Goal: Information Seeking & Learning: Find specific fact

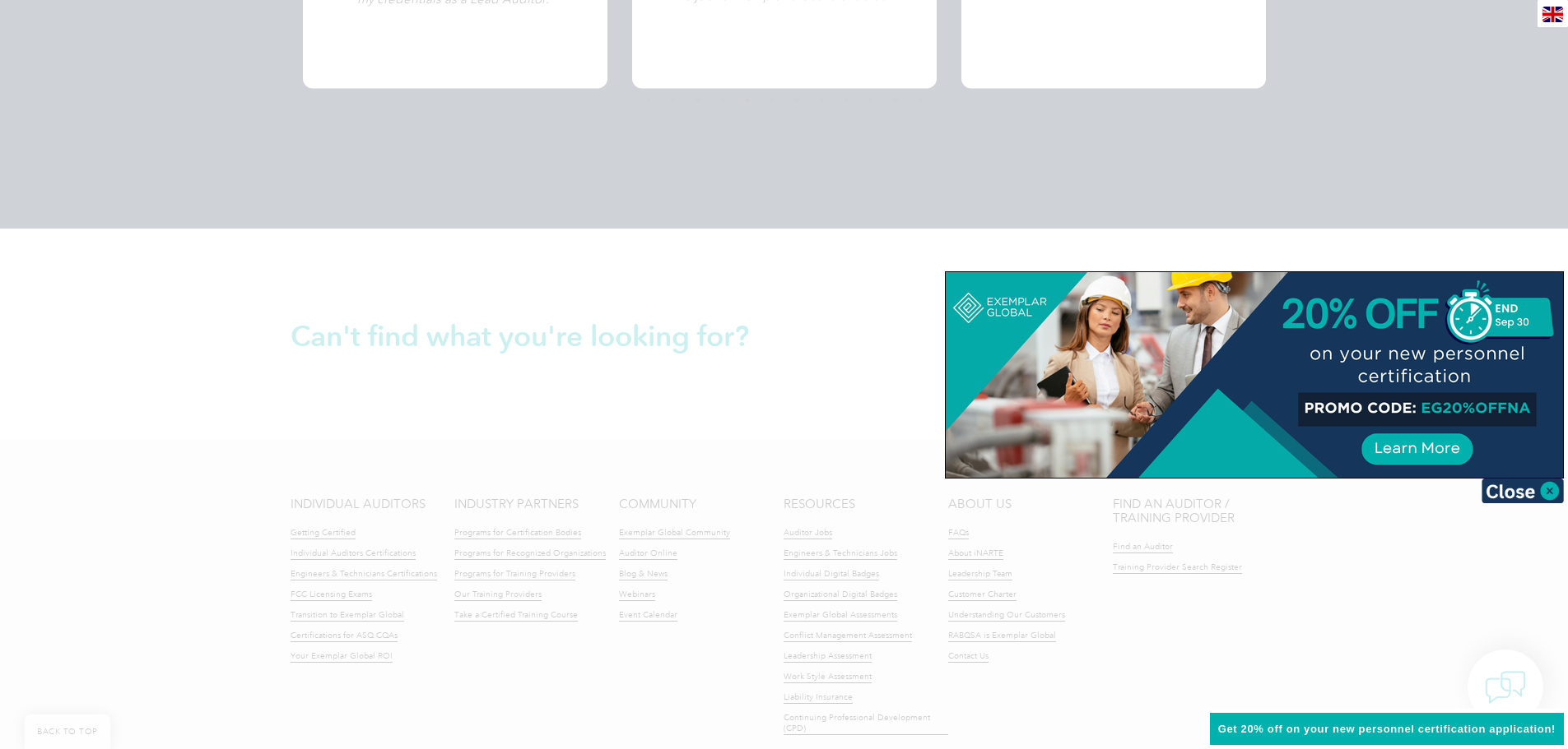
scroll to position [3619, 0]
click at [1551, 489] on img at bounding box center [1522, 491] width 83 height 25
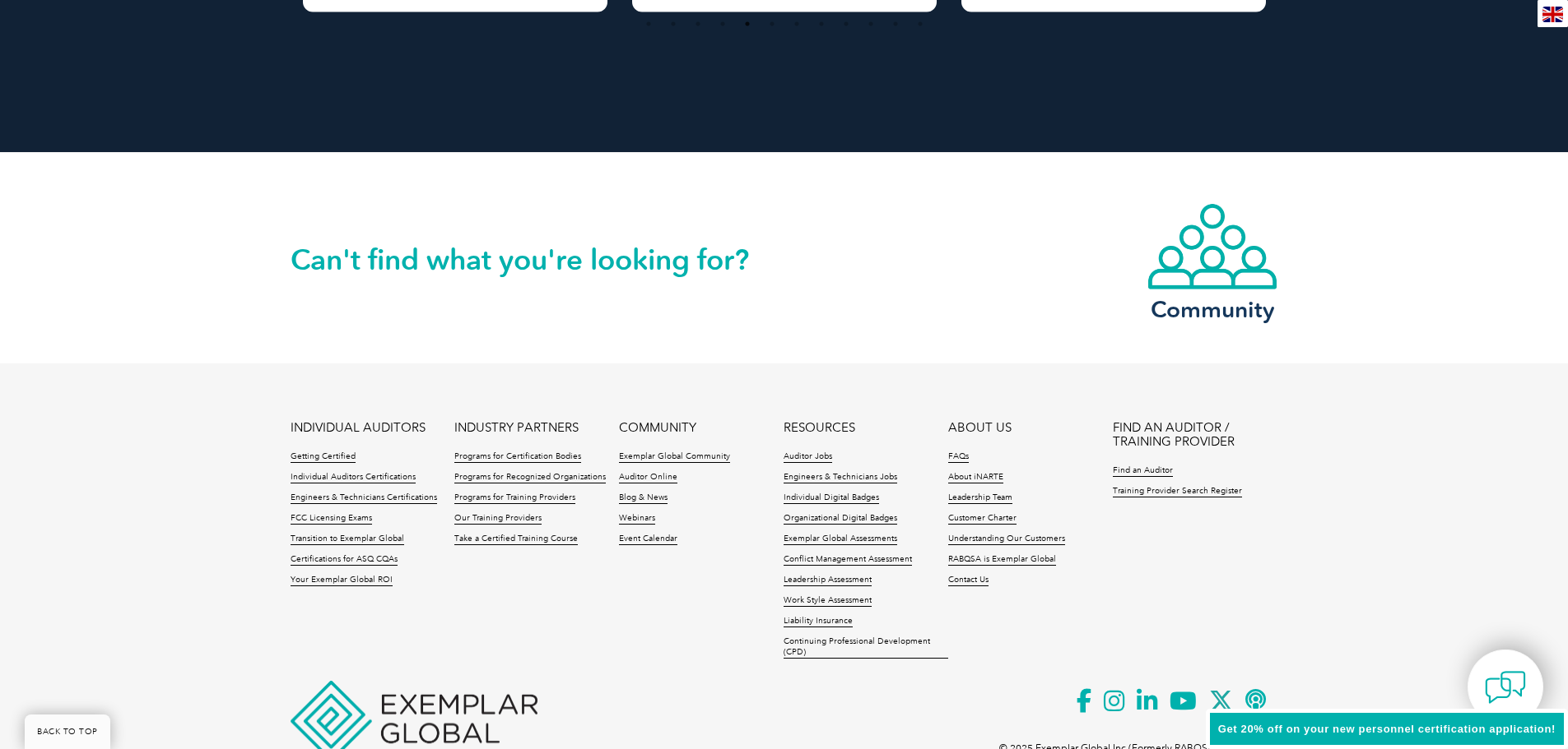
scroll to position [3757, 0]
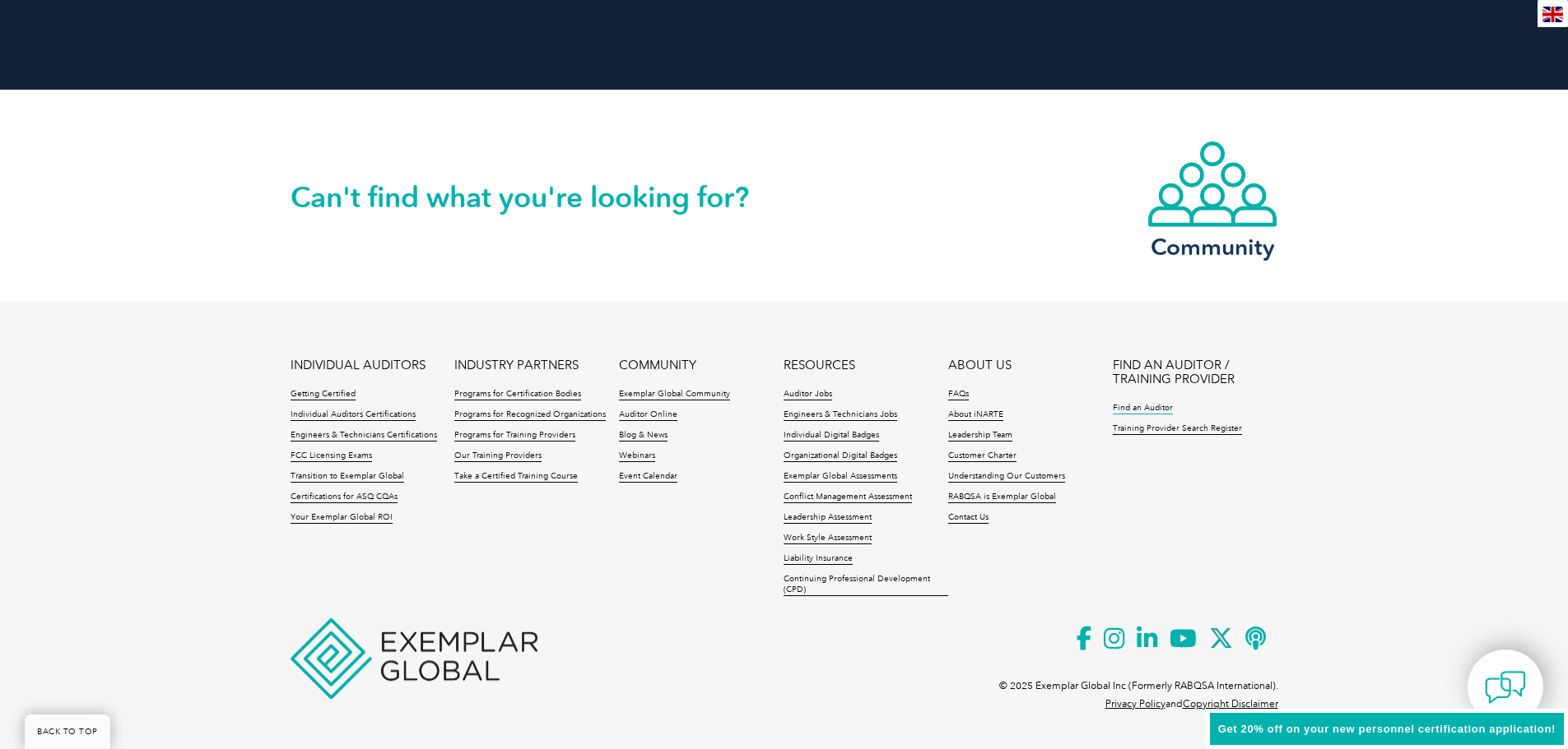
click at [1154, 411] on link "Find an Auditor" at bounding box center [1142, 409] width 60 height 11
click at [536, 430] on link "Programs for Training Providers" at bounding box center [515, 435] width 121 height 11
click at [1149, 432] on link "Training Provider Search Register" at bounding box center [1177, 429] width 129 height 11
click at [1142, 405] on link "Find an Auditor" at bounding box center [1142, 409] width 60 height 11
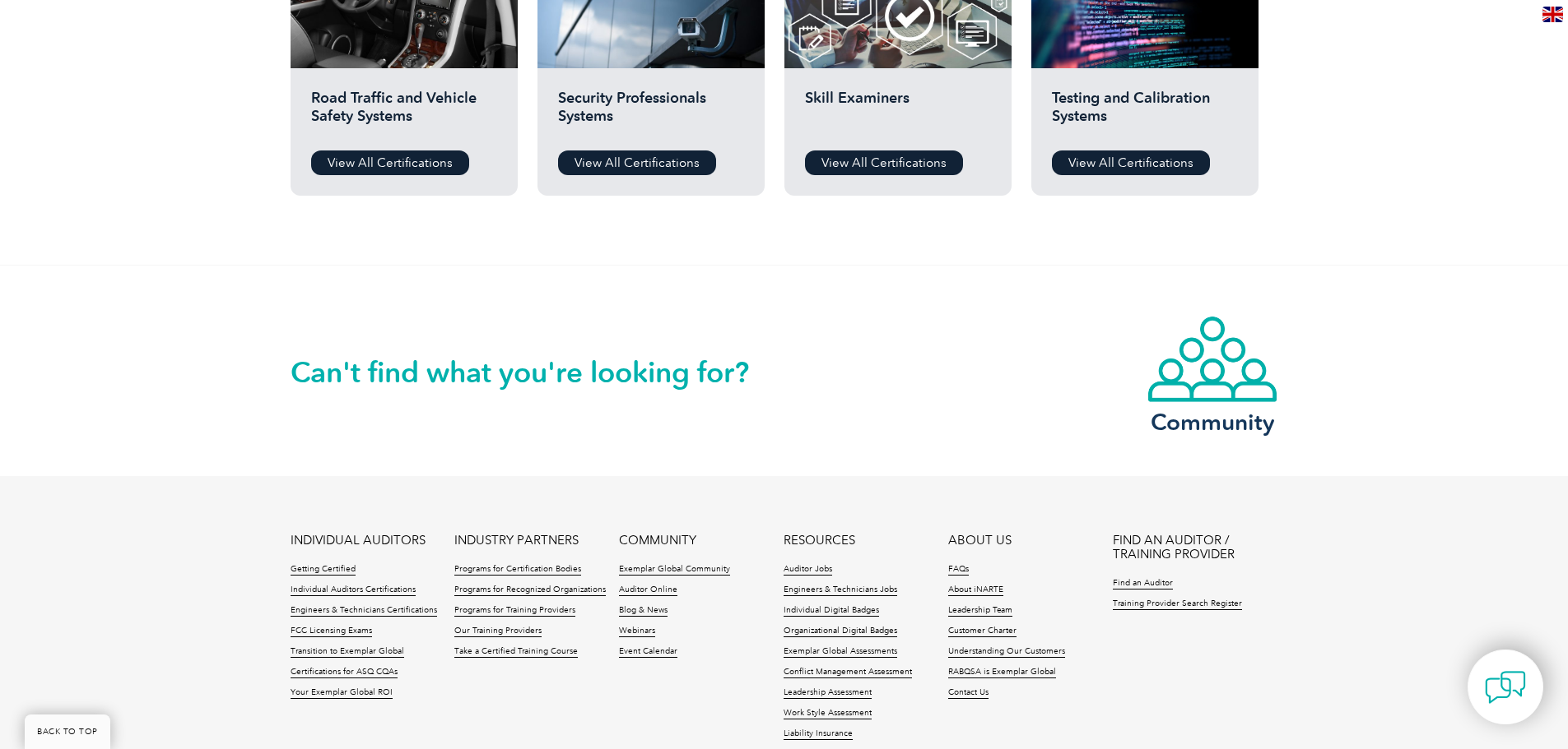
scroll to position [1215, 0]
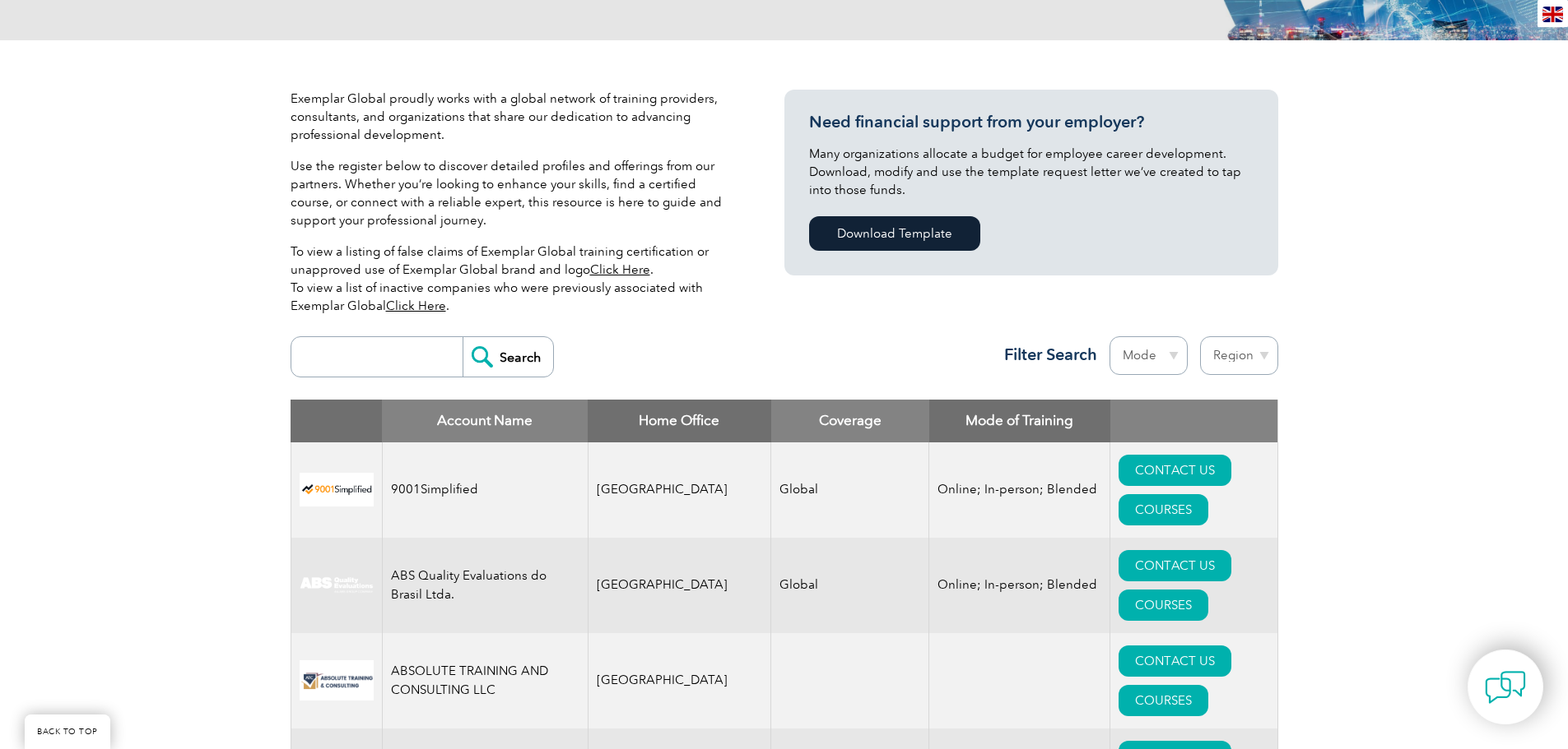
scroll to position [411, 0]
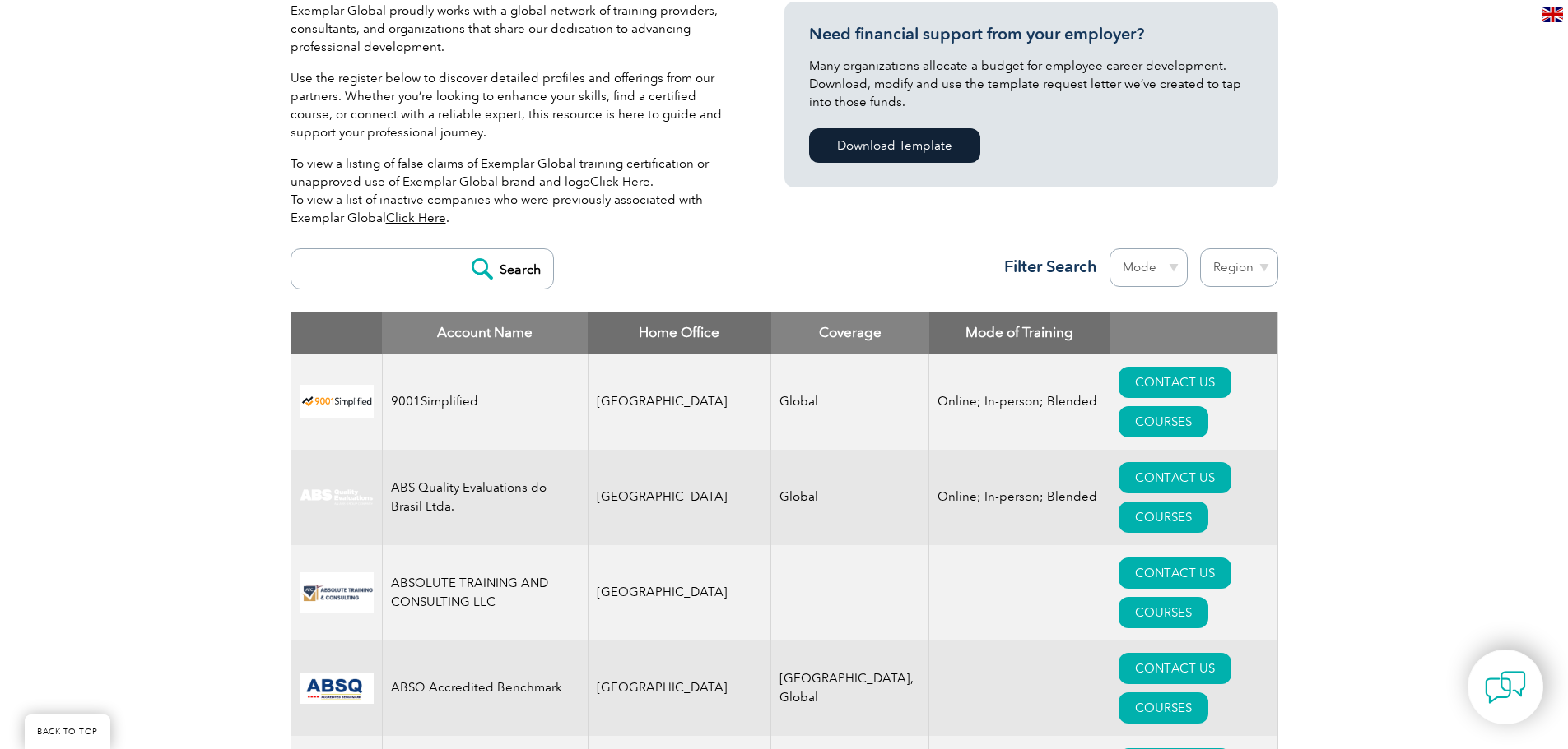
click at [390, 251] on input "search" at bounding box center [381, 269] width 163 height 40
type input "dencon professiona;"
click at [504, 281] on input "Search" at bounding box center [507, 269] width 91 height 40
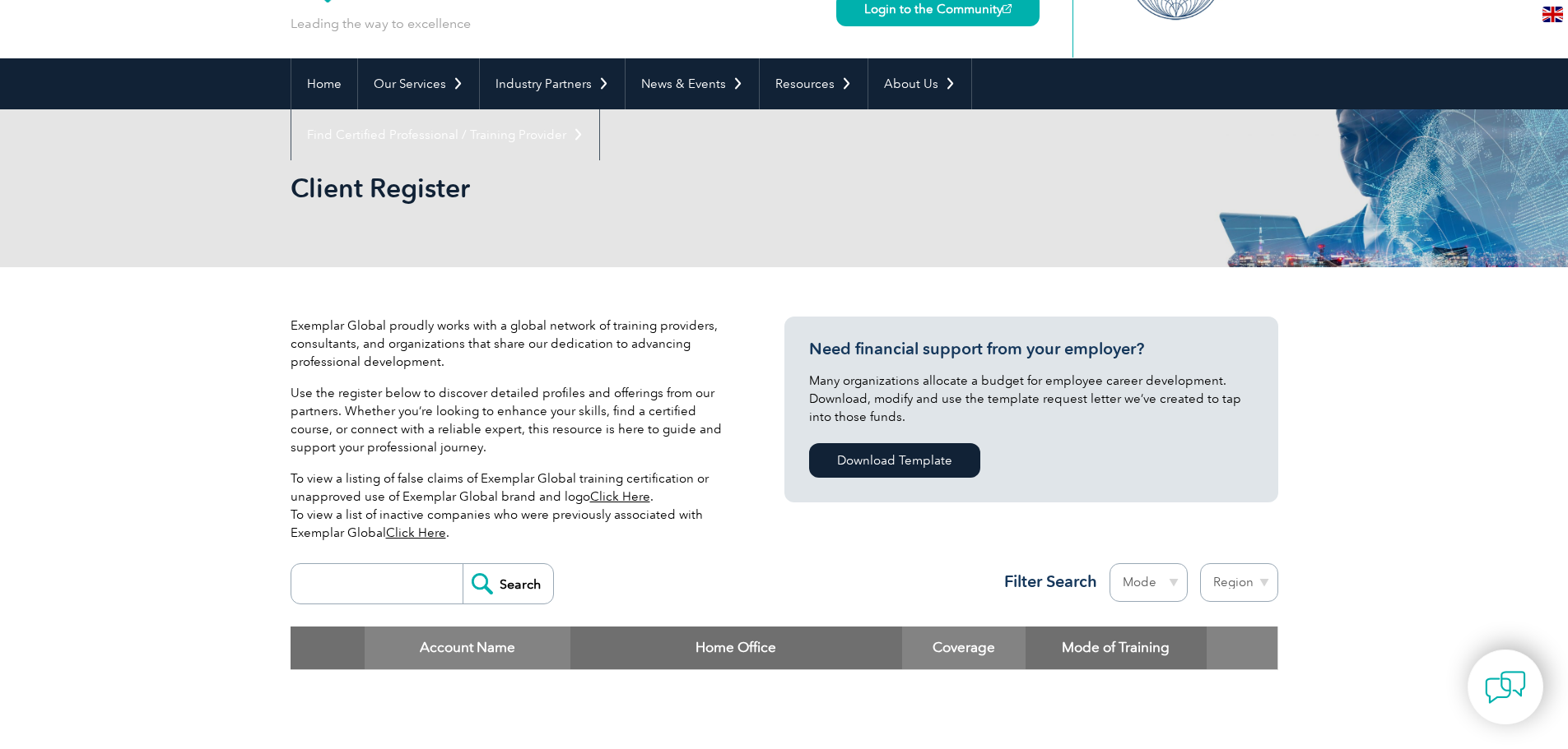
scroll to position [329, 0]
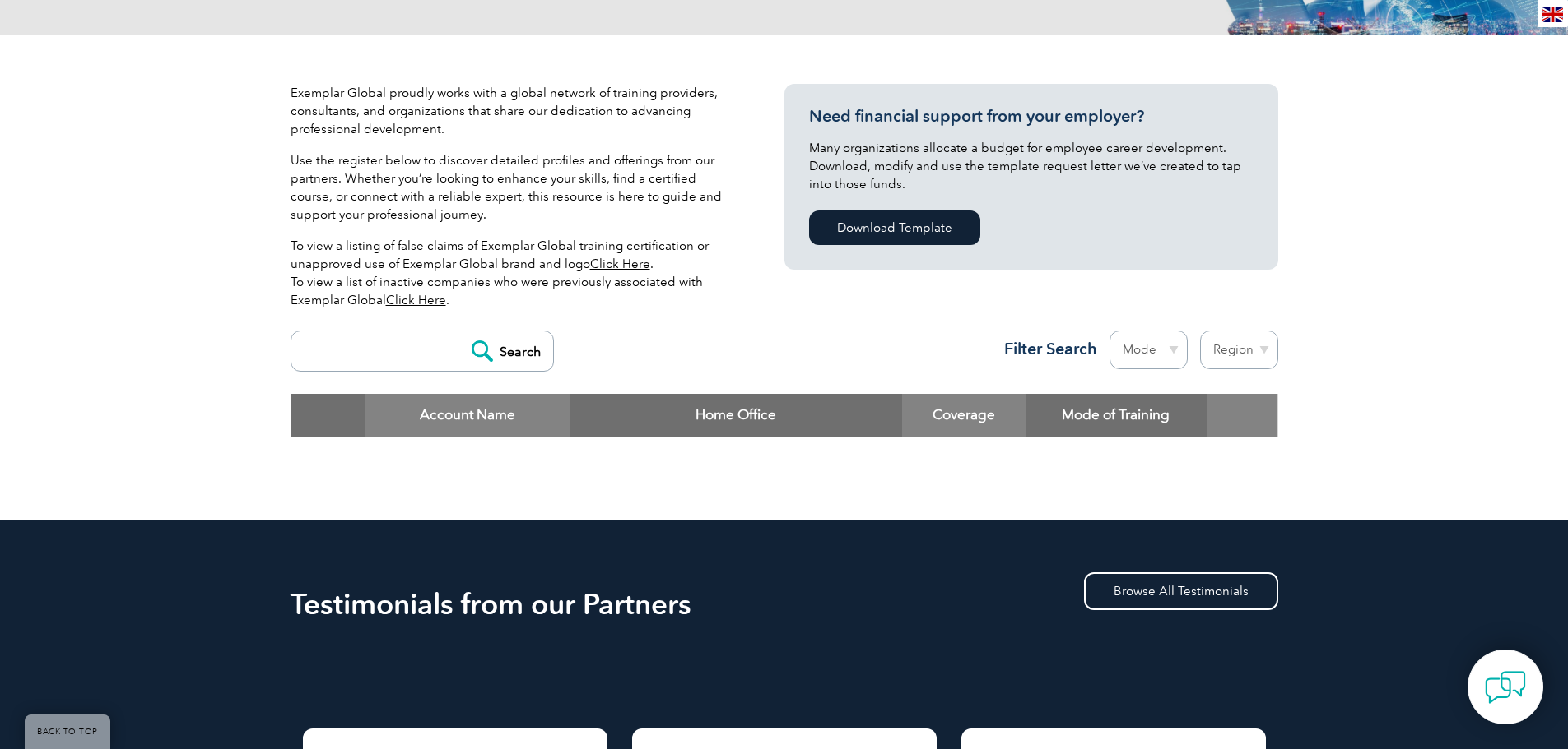
click at [291, 373] on div "Search Region Australia Bahrain Bangladesh Brazil Canada Colombia Dominican Rep…" at bounding box center [784, 358] width 988 height 71
click at [349, 353] on input "search" at bounding box center [381, 351] width 163 height 40
type input "dencon professional"
click at [501, 352] on input "Search" at bounding box center [507, 351] width 91 height 40
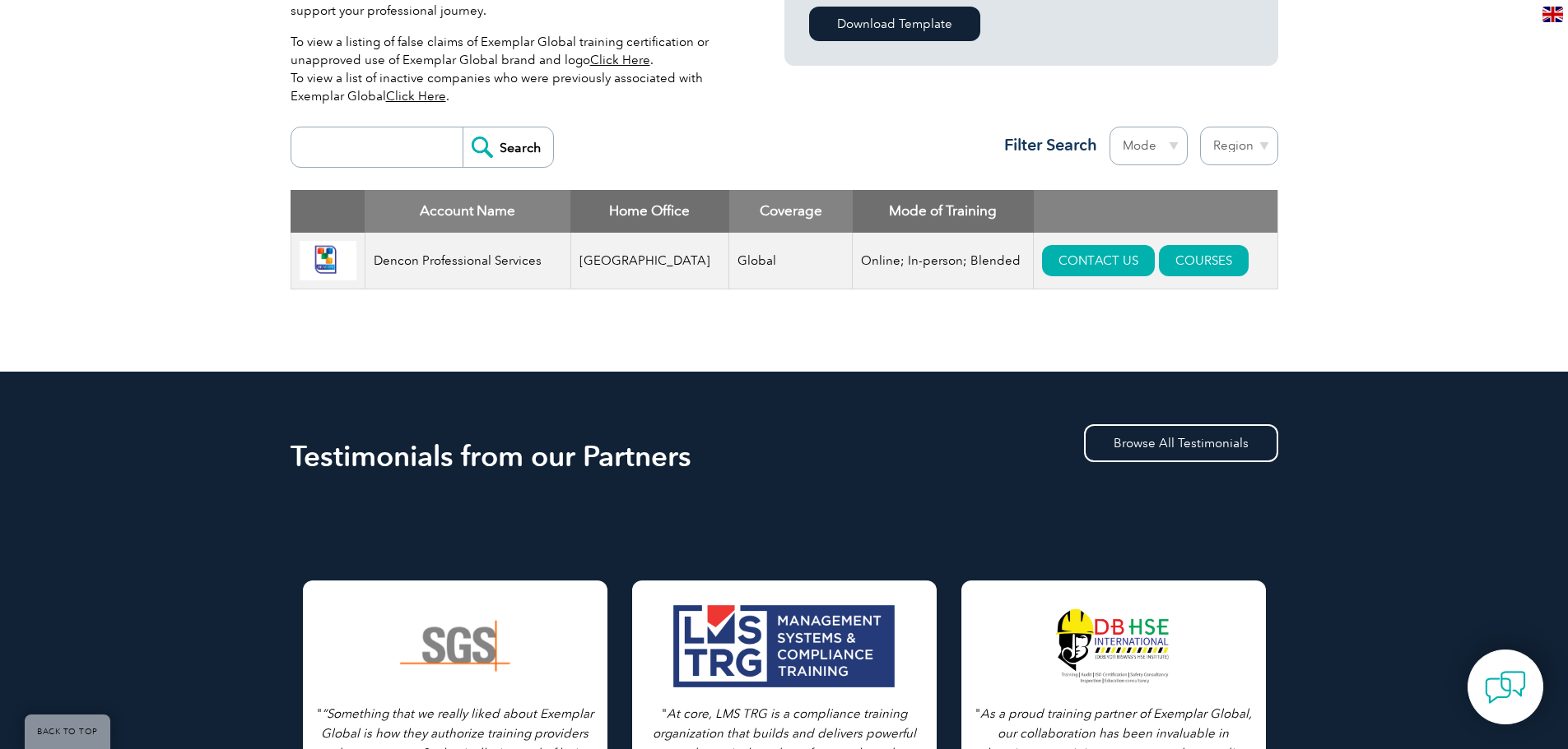
scroll to position [576, 0]
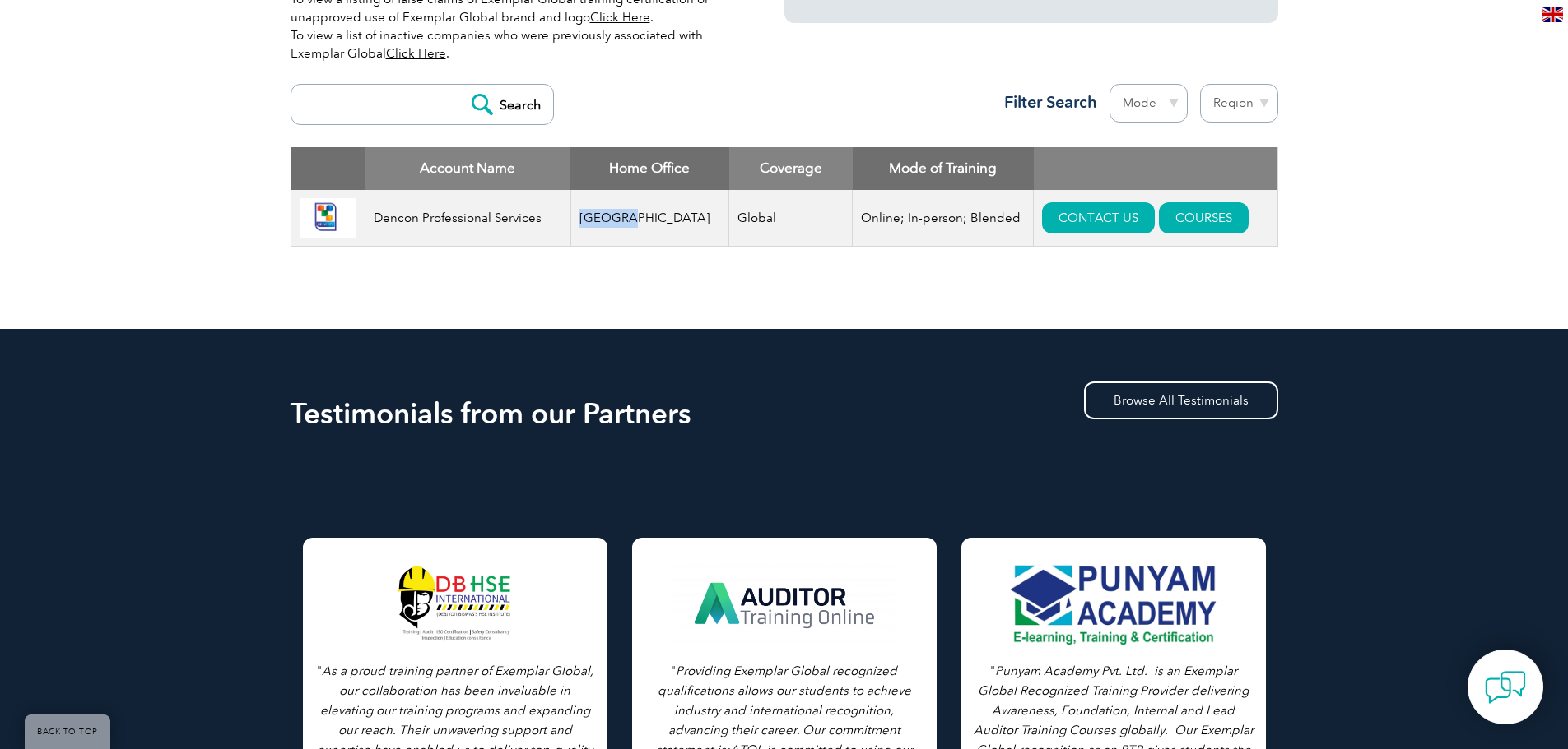
drag, startPoint x: 629, startPoint y: 219, endPoint x: 566, endPoint y: 219, distance: 63.0
click at [566, 219] on tr "Dencon Professional Services [GEOGRAPHIC_DATA] Global Online; In-person; Blende…" at bounding box center [784, 218] width 987 height 57
